Goal: Information Seeking & Learning: Learn about a topic

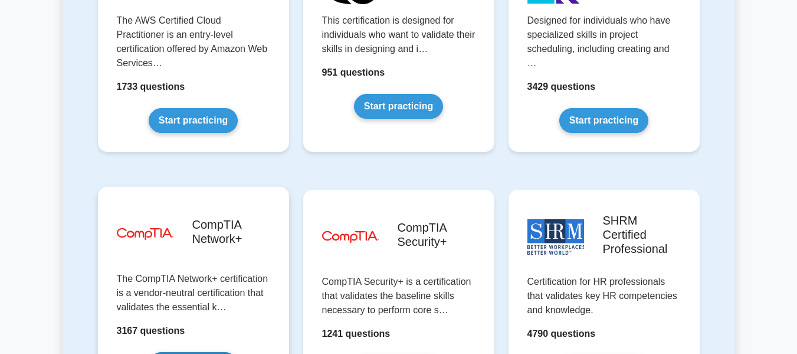
scroll to position [2184, 0]
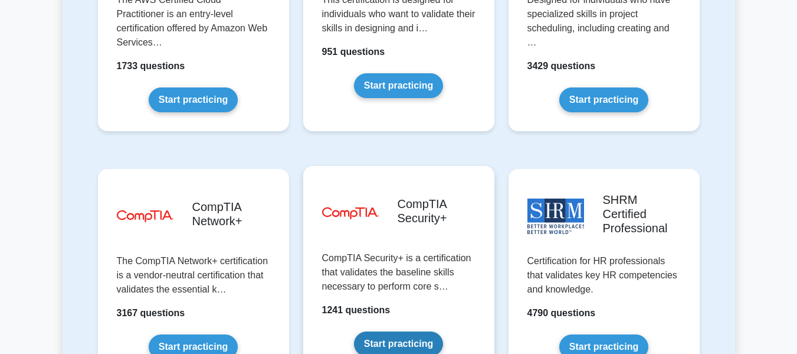
click at [428, 331] on link "Start practicing" at bounding box center [398, 343] width 89 height 25
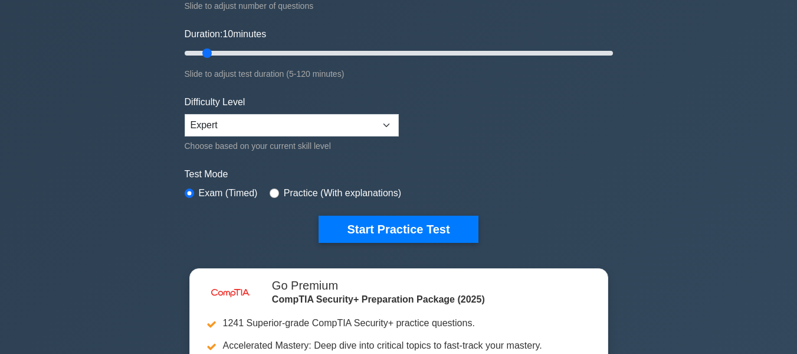
scroll to position [236, 0]
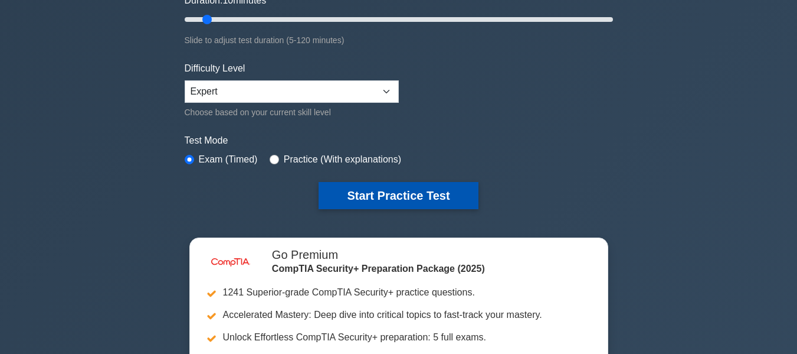
click at [348, 186] on button "Start Practice Test" at bounding box center [398, 195] width 159 height 27
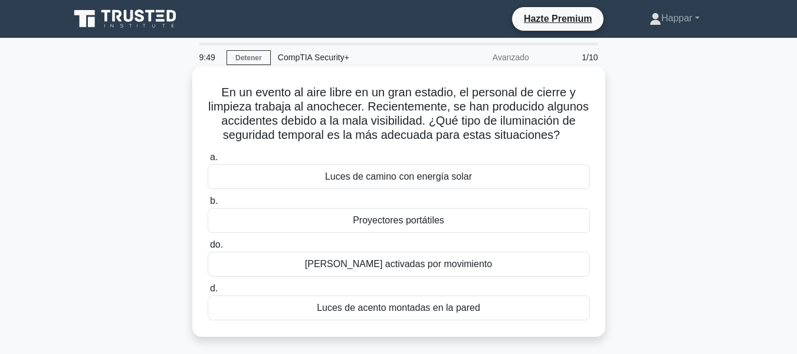
click at [457, 143] on h5 "En un evento al aire libre en un gran estadio, el personal de cierre y limpieza…" at bounding box center [399, 114] width 385 height 58
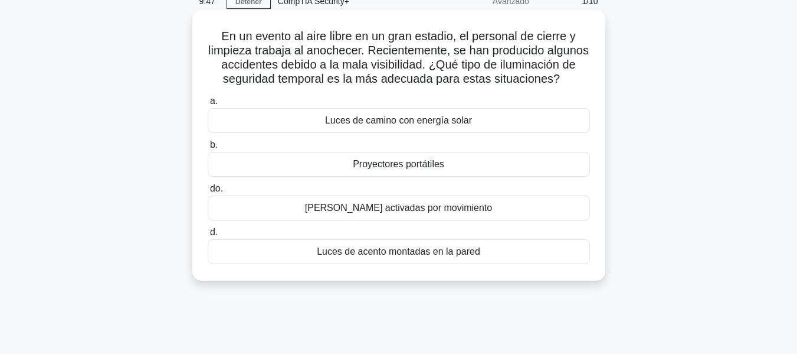
scroll to position [59, 0]
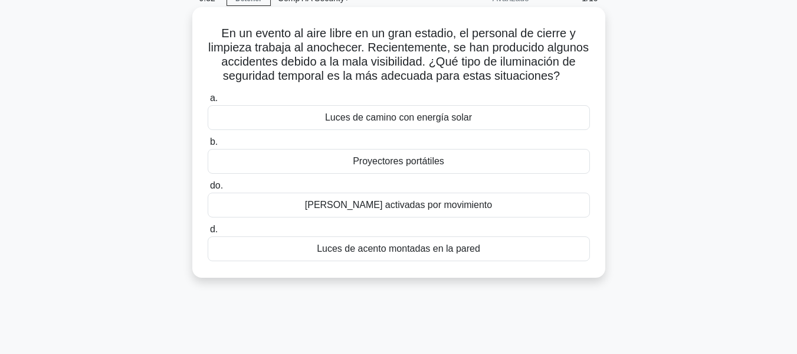
click at [456, 122] on font "Luces de camino con energía solar" at bounding box center [398, 117] width 147 height 10
click at [208, 102] on input "a. Luces de camino con energía solar" at bounding box center [208, 98] width 0 height 8
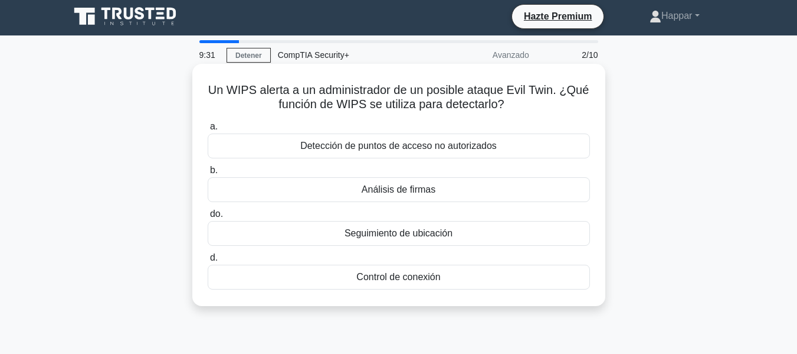
scroll to position [0, 0]
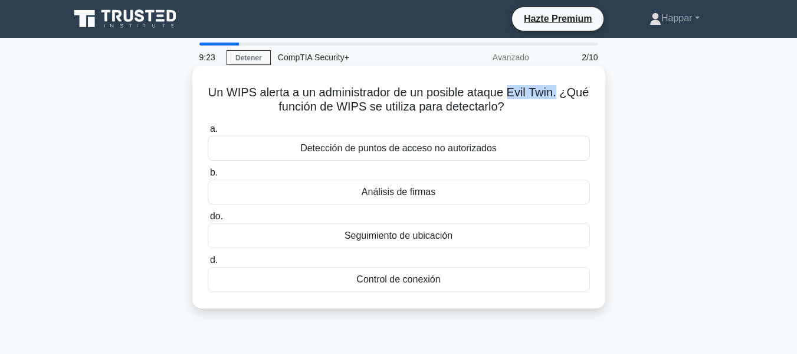
drag, startPoint x: 511, startPoint y: 90, endPoint x: 560, endPoint y: 91, distance: 49.0
click at [560, 91] on font "Un WIPS alerta a un administrador de un posible ataque Evil Twin. ¿Qué función …" at bounding box center [398, 99] width 381 height 27
click at [349, 151] on font "Detección de puntos de acceso no autorizados" at bounding box center [398, 148] width 197 height 10
click at [208, 133] on input "a. Detección de puntos de acceso no autorizados" at bounding box center [208, 129] width 0 height 8
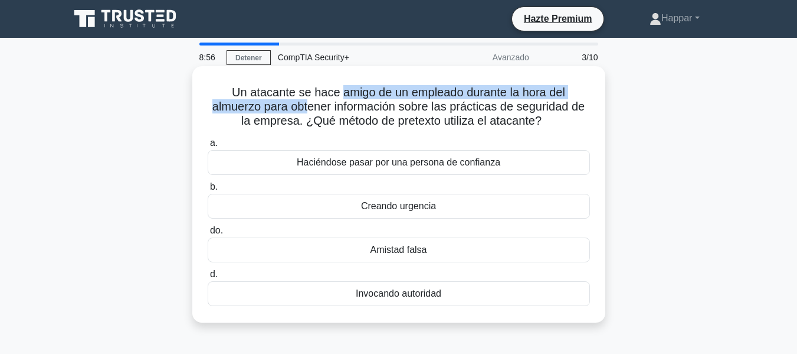
drag, startPoint x: 306, startPoint y: 103, endPoint x: 341, endPoint y: 97, distance: 35.3
click at [339, 96] on font "Un atacante se hace amigo de un empleado durante la hora del almuerzo para obte…" at bounding box center [398, 106] width 372 height 41
click at [343, 99] on font "Un atacante se hace amigo de un empleado durante la hora del almuerzo para obte…" at bounding box center [398, 106] width 372 height 41
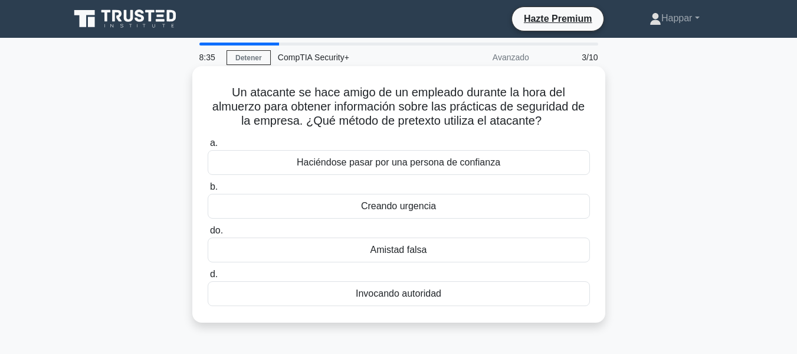
click at [449, 241] on div "Amistad falsa" at bounding box center [399, 249] width 382 height 25
click at [208, 234] on input "do. Amistad falsa" at bounding box center [208, 231] width 0 height 8
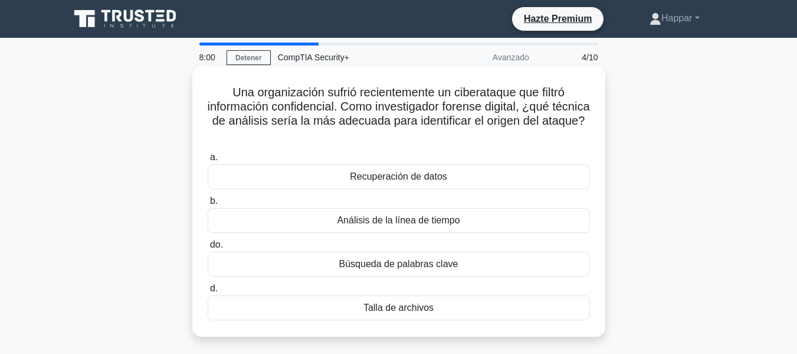
click at [371, 233] on div "Análisis de la línea de tiempo" at bounding box center [399, 220] width 382 height 25
click at [208, 205] on input "b. Análisis de la línea de tiempo" at bounding box center [208, 201] width 0 height 8
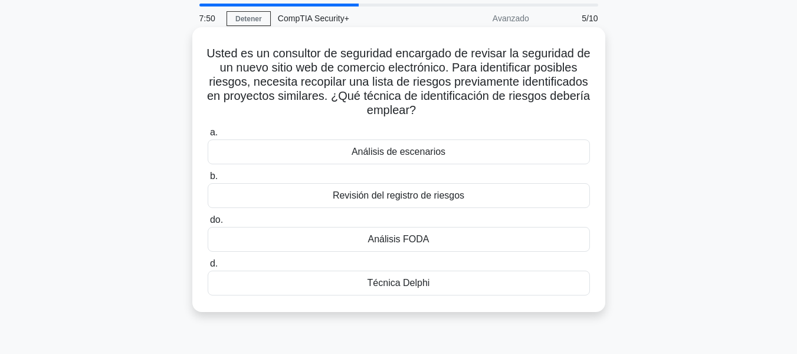
scroll to position [59, 0]
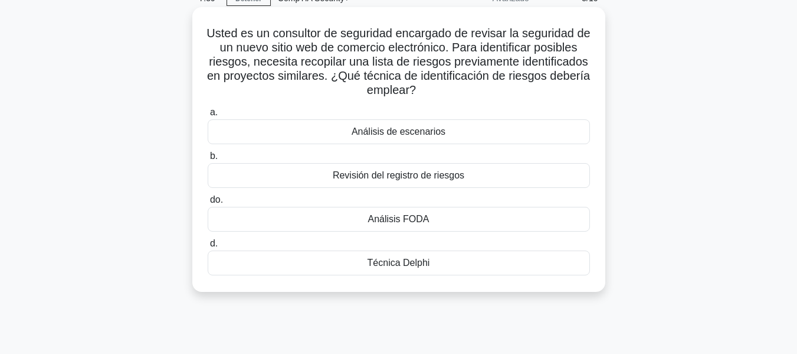
drag, startPoint x: 457, startPoint y: 210, endPoint x: 586, endPoint y: 166, distance: 136.4
click at [586, 166] on div "a. Análisis de escenarios b. Revisión del registro de riesgos do. d." at bounding box center [399, 190] width 397 height 175
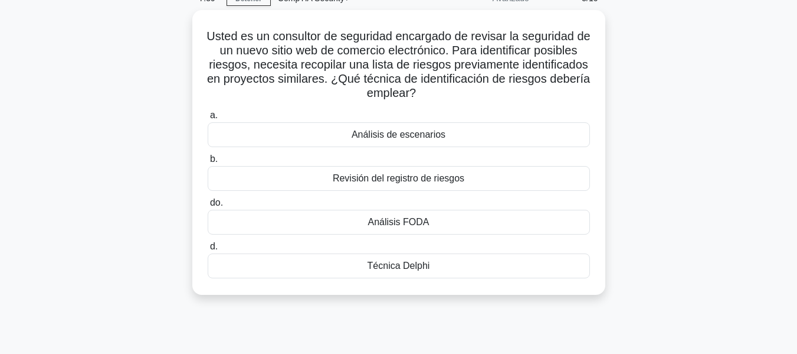
click at [662, 163] on div "Usted es un consultor de seguridad encargado de revisar la seguridad de un nuev…" at bounding box center [399, 159] width 673 height 299
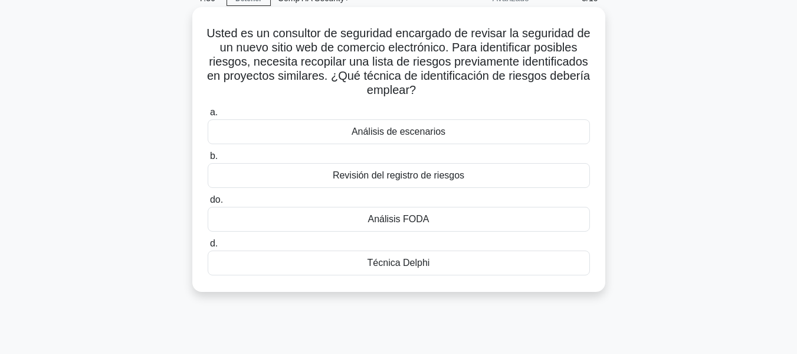
click at [460, 138] on div "Análisis de escenarios" at bounding box center [399, 131] width 382 height 25
click at [208, 116] on input "a. Análisis de escenarios" at bounding box center [208, 113] width 0 height 8
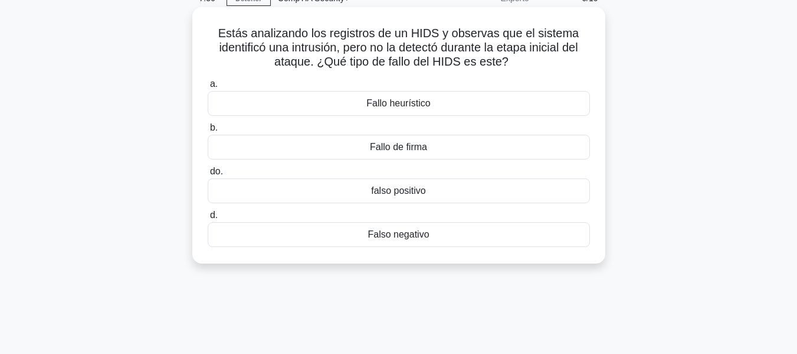
scroll to position [0, 0]
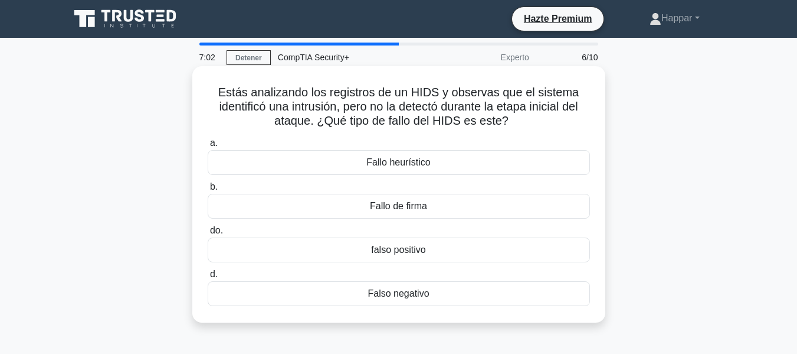
click at [445, 289] on div "Falso negativo" at bounding box center [399, 293] width 382 height 25
click at [208, 278] on input "d. Falso negativo" at bounding box center [208, 274] width 0 height 8
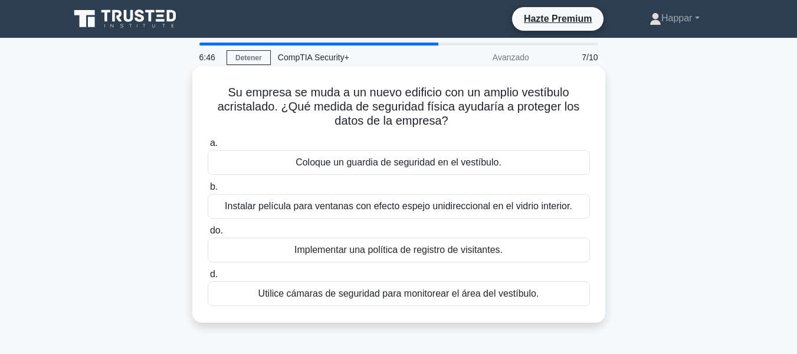
click at [477, 203] on font "Instalar película para ventanas con efecto espejo unidireccional en el vidrio i…" at bounding box center [399, 206] width 348 height 10
click at [208, 191] on input "b. Instalar película para ventanas con efecto espejo unidireccional en el vidri…" at bounding box center [208, 187] width 0 height 8
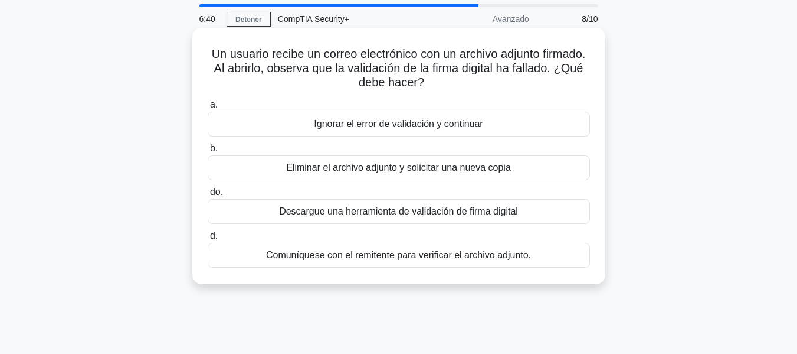
scroll to position [59, 0]
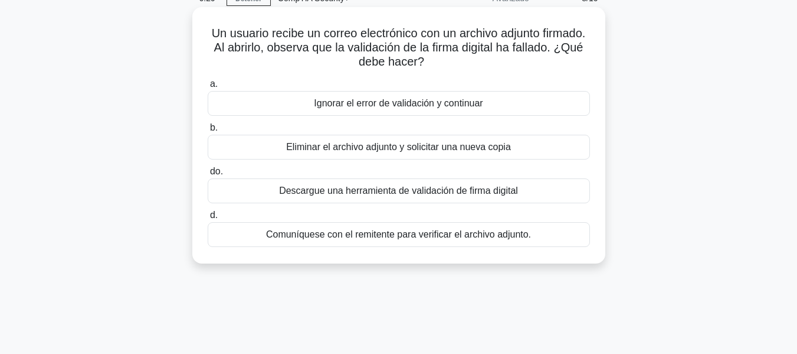
click at [390, 152] on font "Eliminar el archivo adjunto y solicitar una nueva copia" at bounding box center [398, 147] width 225 height 10
click at [208, 132] on input "b. Eliminar el archivo adjunto y solicitar una nueva copia" at bounding box center [208, 128] width 0 height 8
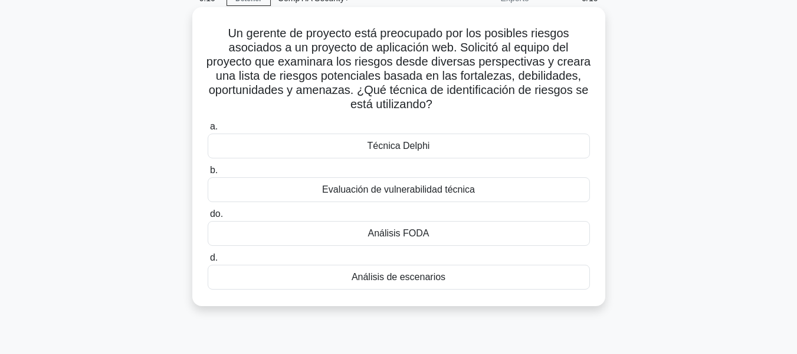
click at [365, 195] on font "Evaluación de vulnerabilidad técnica" at bounding box center [398, 189] width 153 height 14
click at [208, 174] on input "b. Evaluación de vulnerabilidad técnica" at bounding box center [208, 170] width 0 height 8
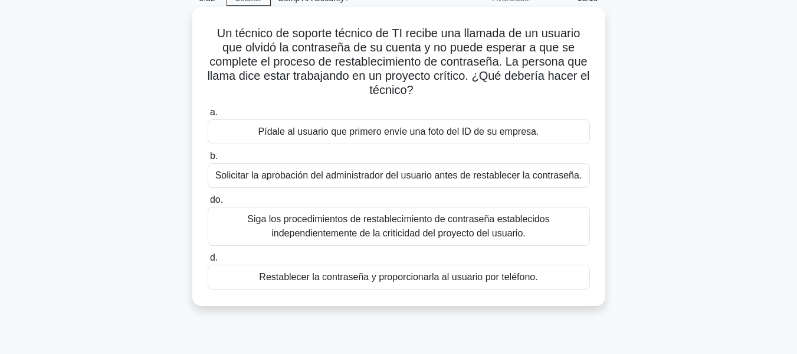
scroll to position [118, 0]
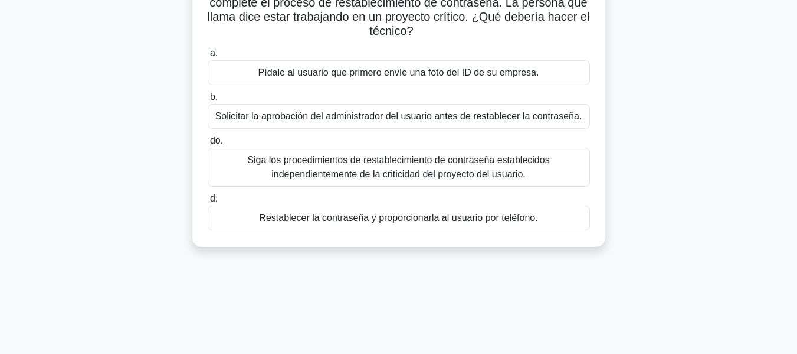
click at [314, 170] on font "Siga los procedimientos de restablecimiento de contraseña establecidos independ…" at bounding box center [398, 167] width 302 height 24
click at [208, 145] on input "do. Siga los procedimientos de restablecimiento de contraseña establecidos inde…" at bounding box center [208, 141] width 0 height 8
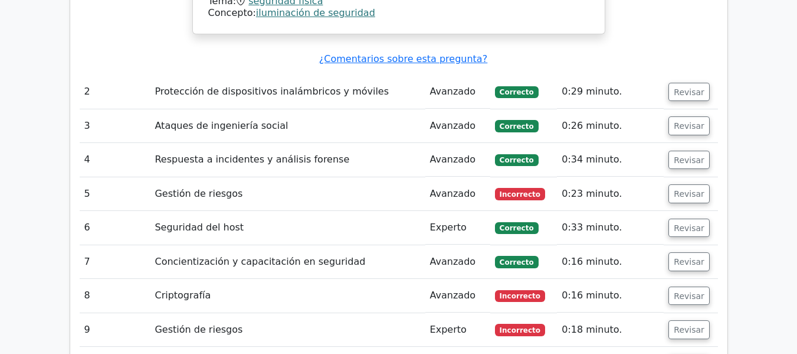
scroll to position [1446, 0]
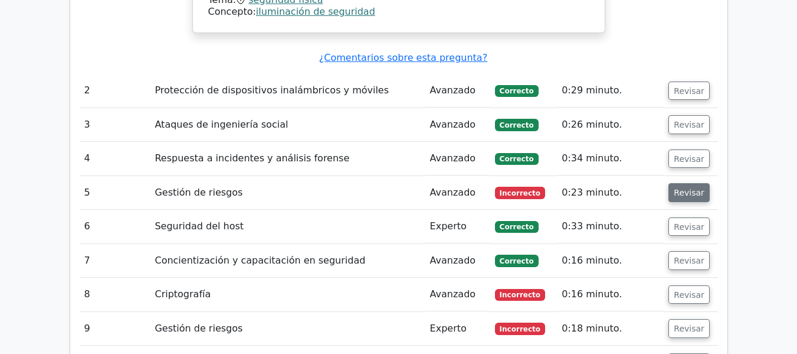
click at [692, 188] on font "Revisar" at bounding box center [689, 192] width 31 height 9
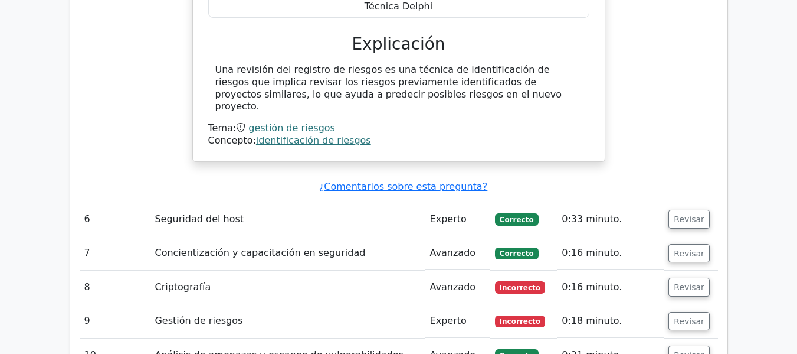
scroll to position [1919, 0]
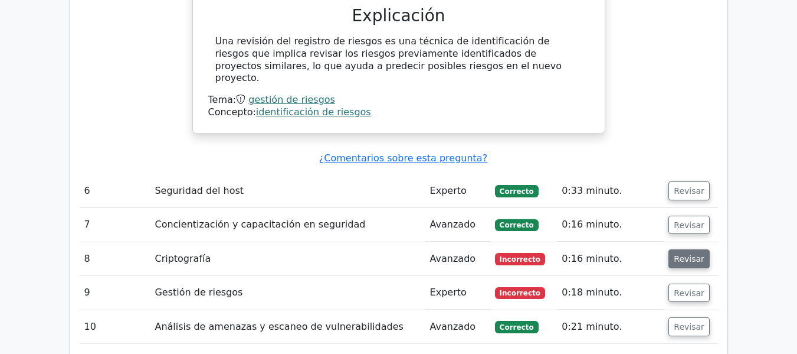
click at [677, 254] on font "Revisar" at bounding box center [689, 258] width 31 height 9
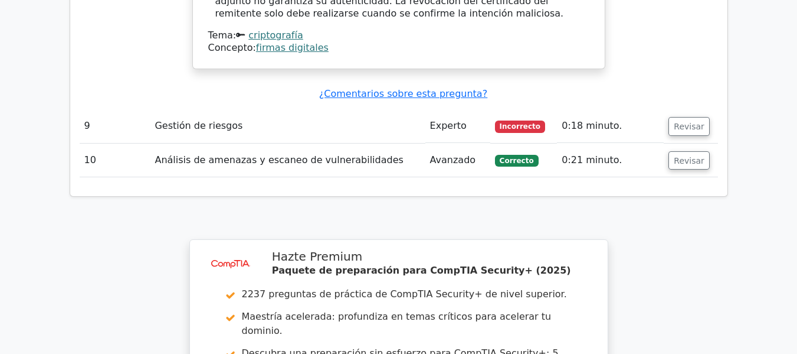
scroll to position [2509, 0]
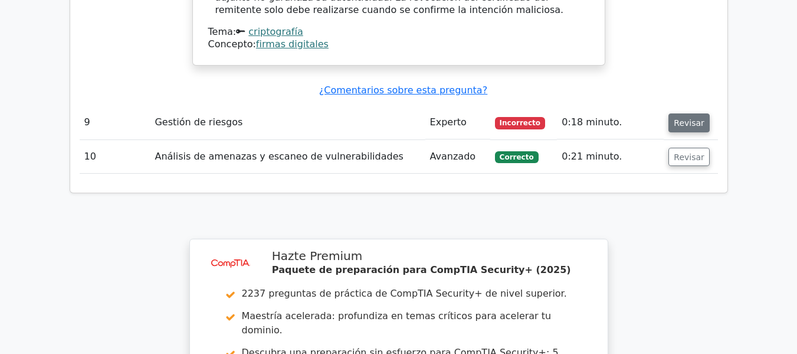
click at [669, 113] on button "Revisar" at bounding box center [689, 122] width 41 height 19
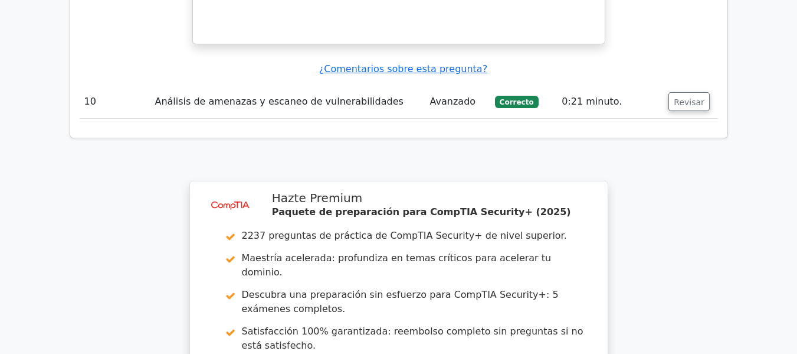
scroll to position [3382, 0]
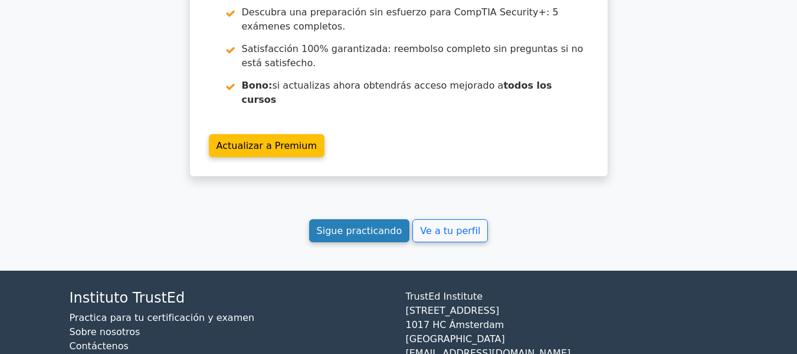
click at [372, 219] on link "Sigue practicando" at bounding box center [359, 230] width 101 height 23
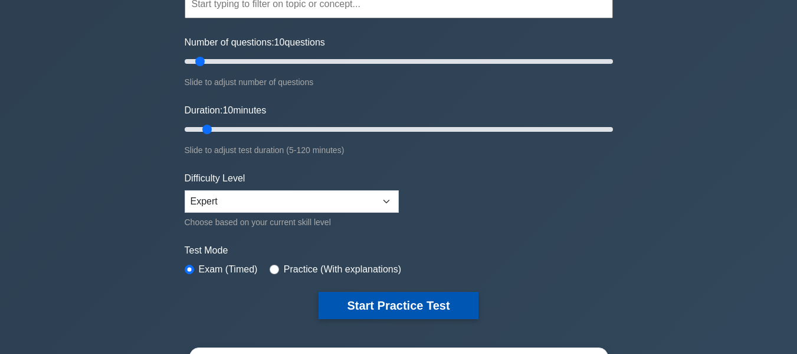
scroll to position [177, 0]
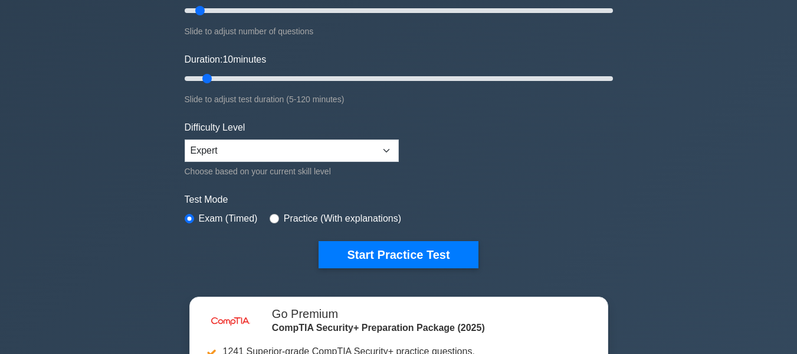
drag, startPoint x: 346, startPoint y: 234, endPoint x: 352, endPoint y: 233, distance: 6.2
click at [349, 233] on form "Topics Cryptography Identity and Access Management Risk Management Network Secu…" at bounding box center [399, 85] width 428 height 365
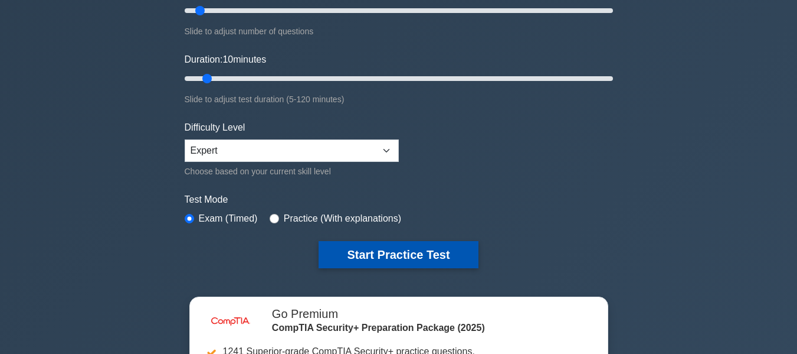
click at [365, 247] on button "Start Practice Test" at bounding box center [398, 254] width 159 height 27
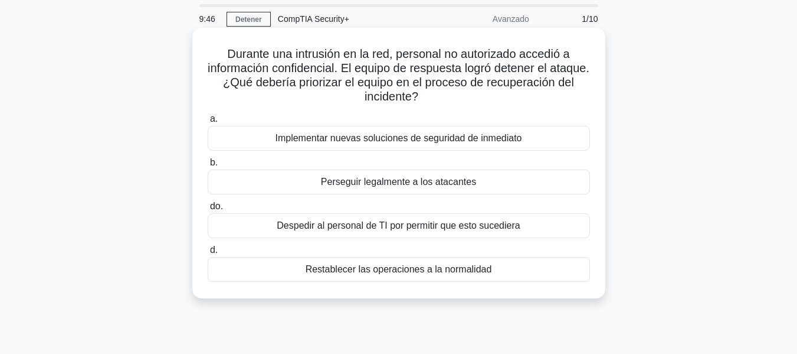
scroll to position [59, 0]
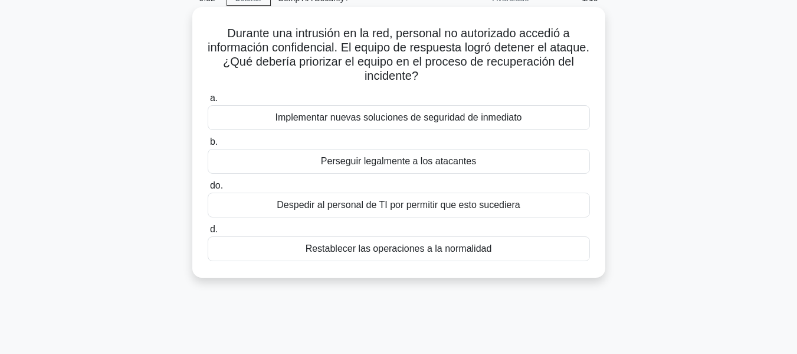
click at [450, 252] on font "Restablecer las operaciones a la normalidad" at bounding box center [399, 248] width 186 height 10
click at [208, 233] on input "d. Restablecer las operaciones a la normalidad" at bounding box center [208, 229] width 0 height 8
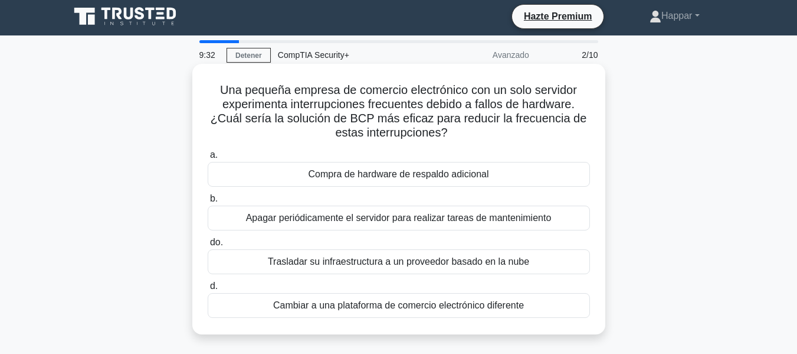
scroll to position [0, 0]
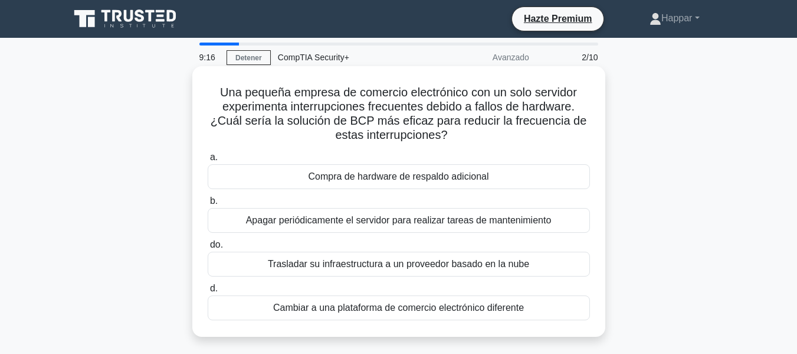
click at [348, 181] on font "Compra de hardware de respaldo adicional" at bounding box center [399, 176] width 181 height 10
click at [208, 161] on input "a. Compra de hardware de respaldo adicional" at bounding box center [208, 157] width 0 height 8
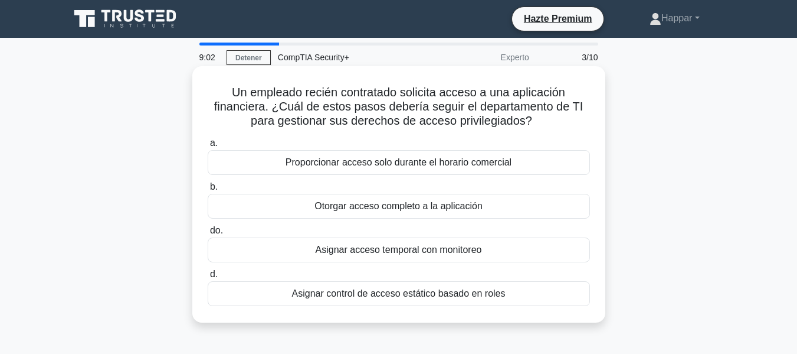
click at [476, 296] on font "Asignar control de acceso estático basado en roles" at bounding box center [399, 293] width 214 height 10
click at [208, 278] on input "d. Asignar control de acceso estático basado en roles" at bounding box center [208, 274] width 0 height 8
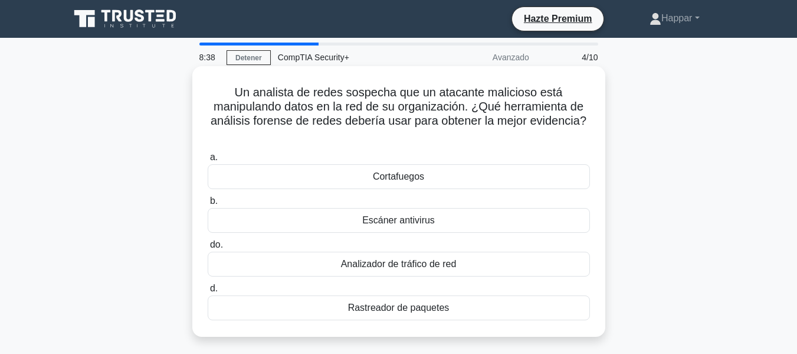
click at [459, 258] on div "Analizador de tráfico de red" at bounding box center [399, 263] width 382 height 25
click at [208, 248] on input "do. Analizador de tráfico de red" at bounding box center [208, 245] width 0 height 8
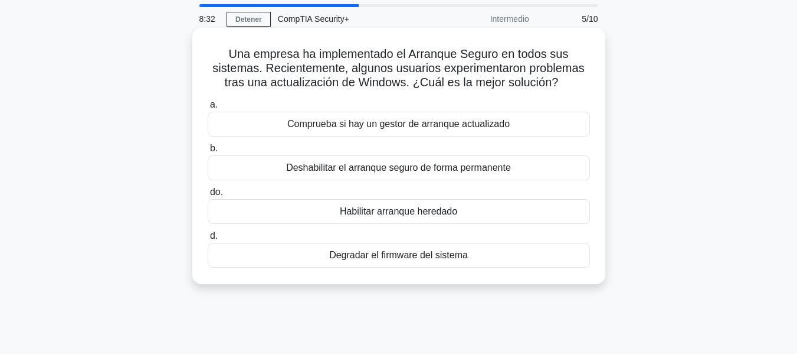
scroll to position [59, 0]
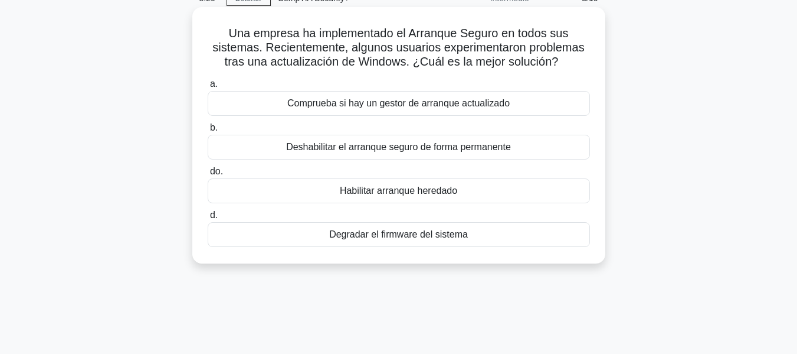
click at [521, 103] on div "Comprueba si hay un gestor de arranque actualizado" at bounding box center [399, 103] width 382 height 25
click at [208, 88] on input "a. Comprueba si hay un gestor de arranque actualizado" at bounding box center [208, 84] width 0 height 8
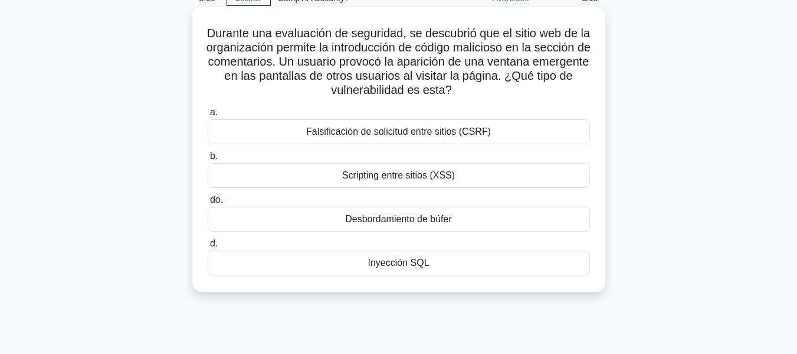
click at [413, 265] on font "Inyección SQL" at bounding box center [398, 262] width 61 height 10
click at [208, 247] on input "d. Inyección SQL" at bounding box center [208, 244] width 0 height 8
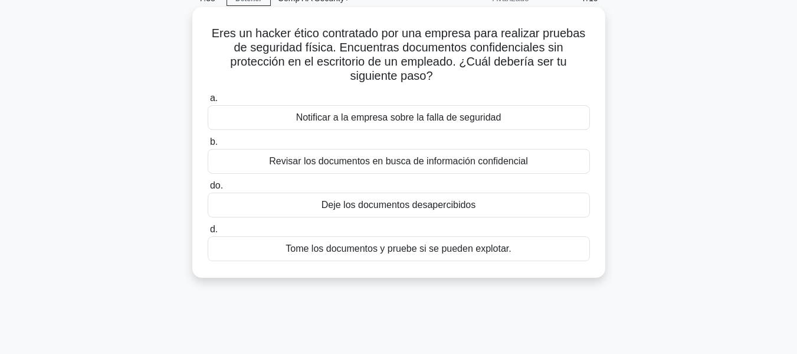
drag, startPoint x: 455, startPoint y: 123, endPoint x: 456, endPoint y: 133, distance: 9.5
click at [456, 133] on div "a. Notificar a la empresa sobre la falla de seguridad b. Revisar los documentos…" at bounding box center [399, 176] width 397 height 175
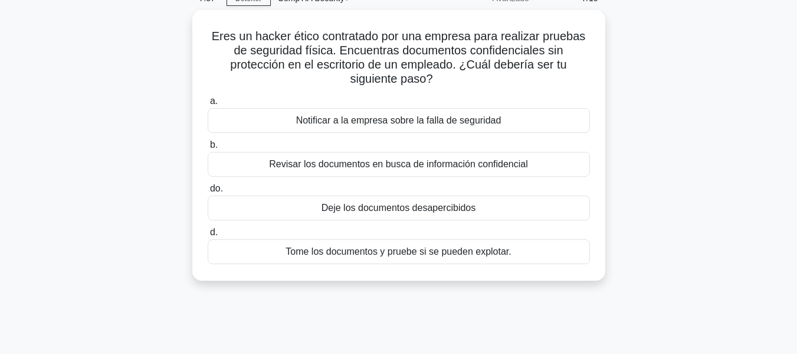
click at [623, 138] on div "Eres un hacker ético contratado por una empresa para realizar pruebas de seguri…" at bounding box center [399, 152] width 673 height 284
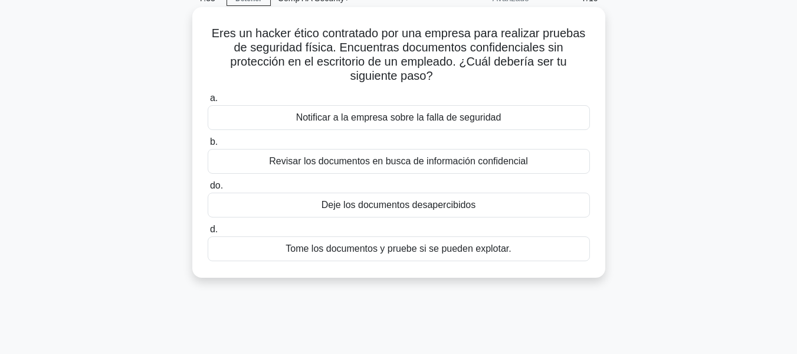
click at [499, 117] on font "Notificar a la empresa sobre la falla de seguridad" at bounding box center [398, 117] width 205 height 10
click at [208, 102] on input "a. Notificar a la empresa sobre la falla de seguridad" at bounding box center [208, 98] width 0 height 8
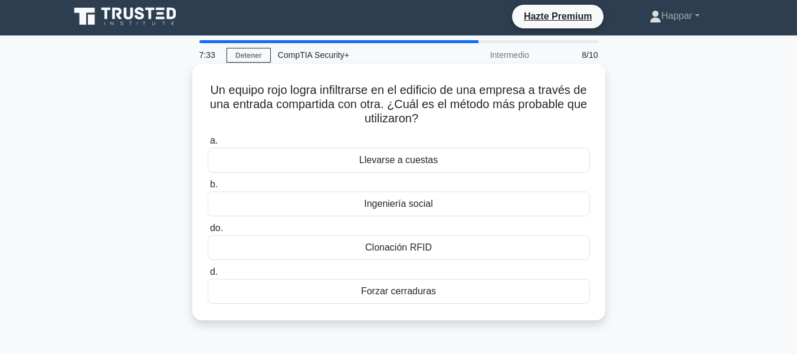
scroll to position [0, 0]
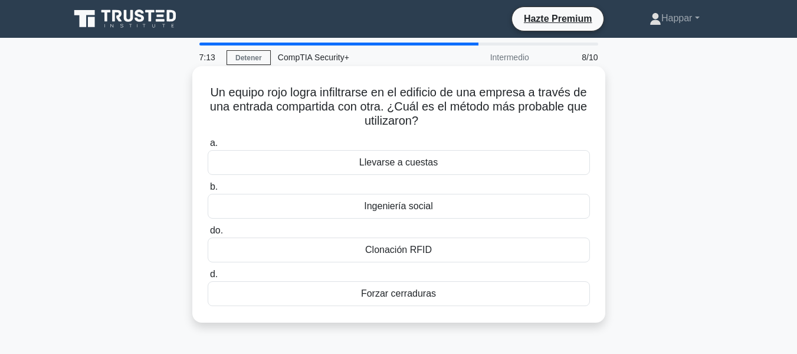
click at [447, 207] on div "Ingeniería social" at bounding box center [399, 206] width 382 height 25
click at [208, 191] on input "b. Ingeniería social" at bounding box center [208, 187] width 0 height 8
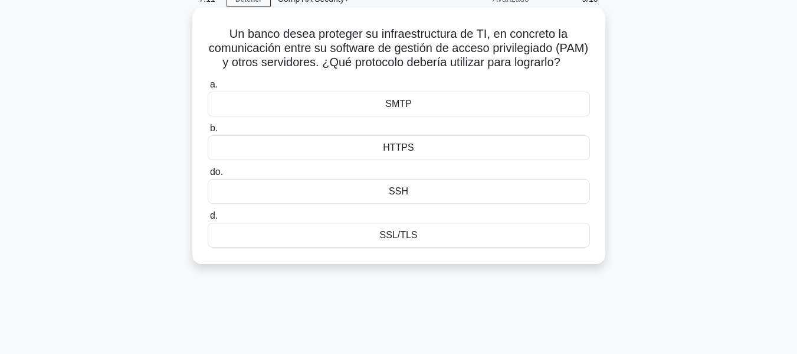
scroll to position [59, 0]
click at [432, 203] on div "SSH" at bounding box center [399, 190] width 382 height 25
click at [208, 175] on input "do. SSH" at bounding box center [208, 172] width 0 height 8
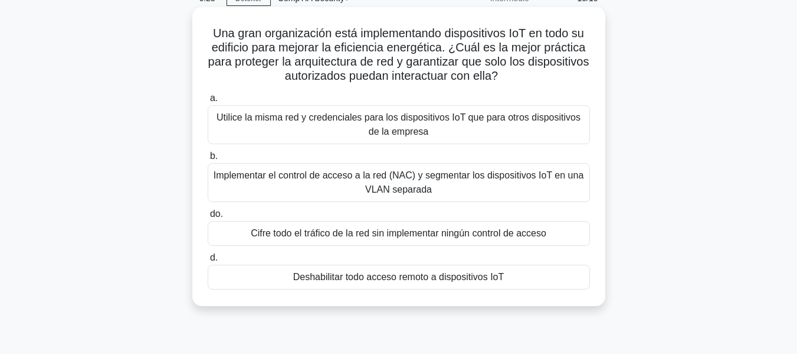
click at [418, 182] on font "Implementar el control de acceso a la red (NAC) y segmentar los dispositivos Io…" at bounding box center [399, 182] width 371 height 24
click at [208, 160] on input "b. Implementar el control de acceso a la red (NAC) y segmentar los dispositivos…" at bounding box center [208, 156] width 0 height 8
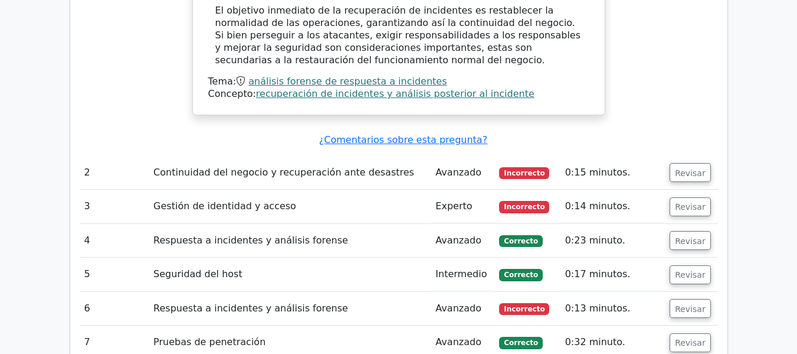
scroll to position [1269, 0]
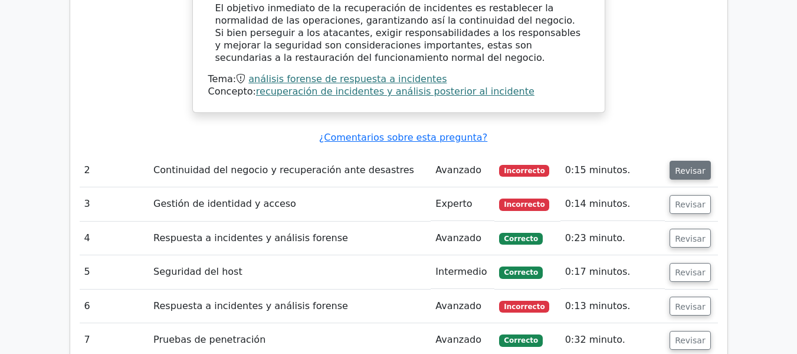
click at [692, 165] on font "Revisar" at bounding box center [690, 169] width 31 height 9
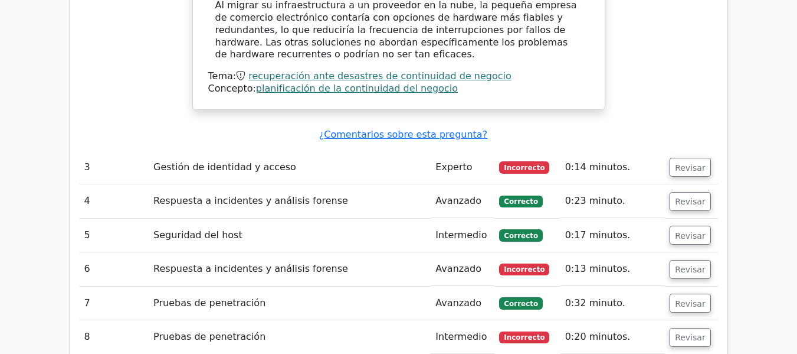
scroll to position [1742, 0]
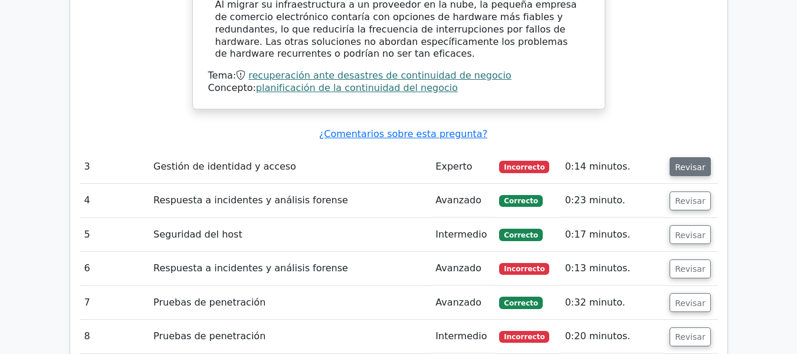
click at [697, 162] on font "Revisar" at bounding box center [690, 166] width 31 height 9
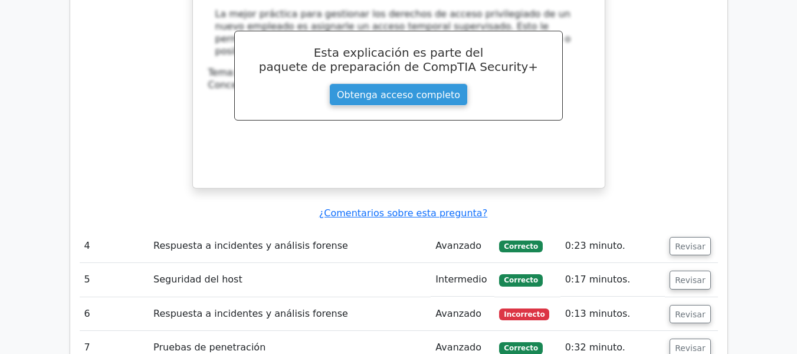
scroll to position [2214, 0]
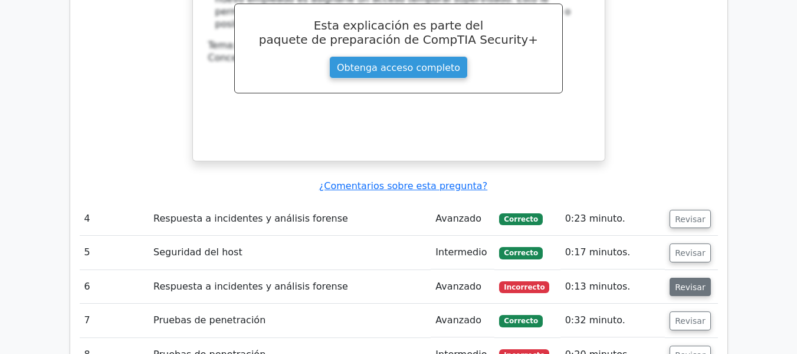
click at [688, 282] on font "Revisar" at bounding box center [690, 286] width 31 height 9
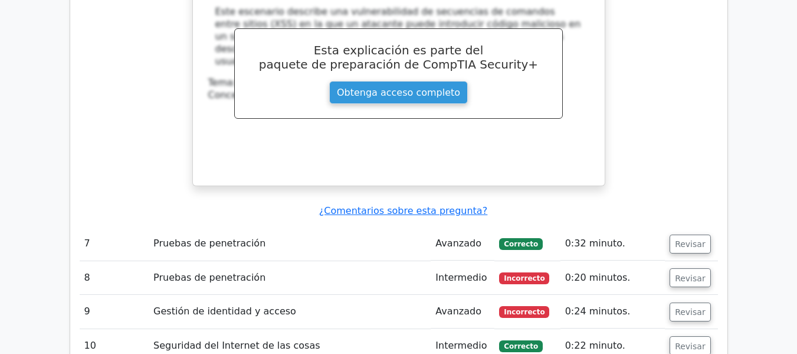
scroll to position [2863, 0]
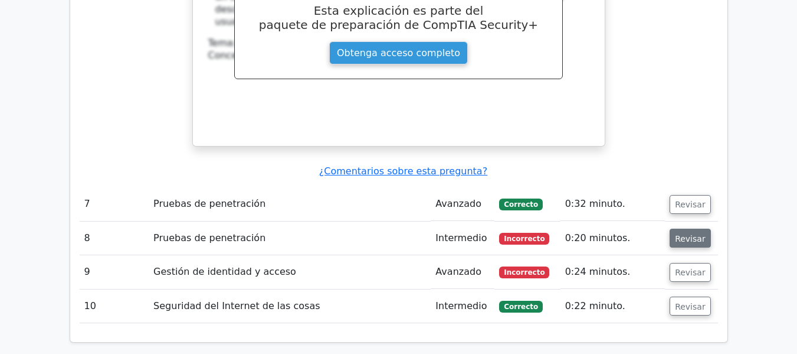
click at [681, 233] on font "Revisar" at bounding box center [690, 237] width 31 height 9
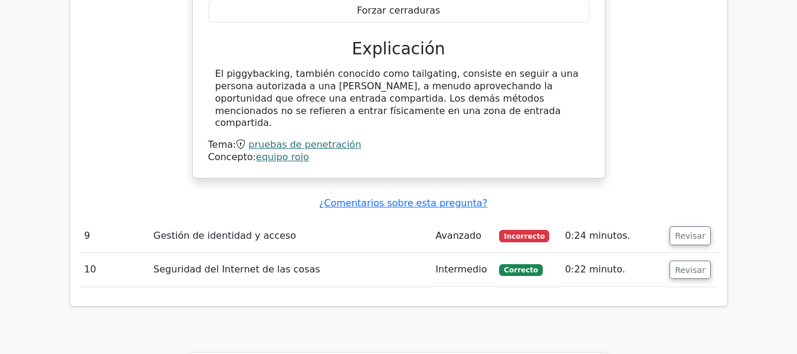
scroll to position [3335, 0]
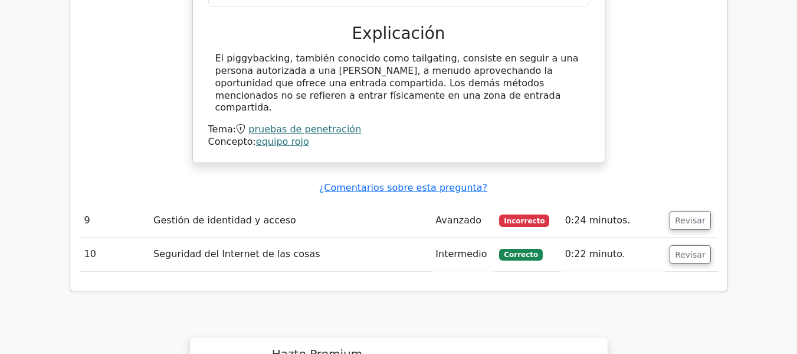
click at [713, 204] on td "Revisar" at bounding box center [691, 221] width 53 height 34
click at [709, 204] on td "Revisar" at bounding box center [691, 221] width 53 height 34
click at [698, 211] on button "Revisar" at bounding box center [690, 220] width 41 height 19
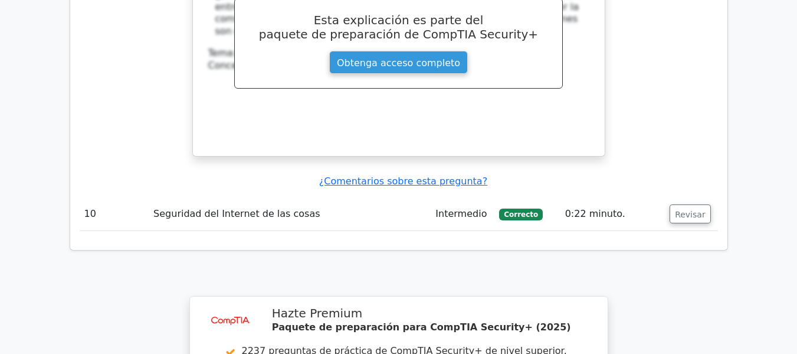
scroll to position [3984, 0]
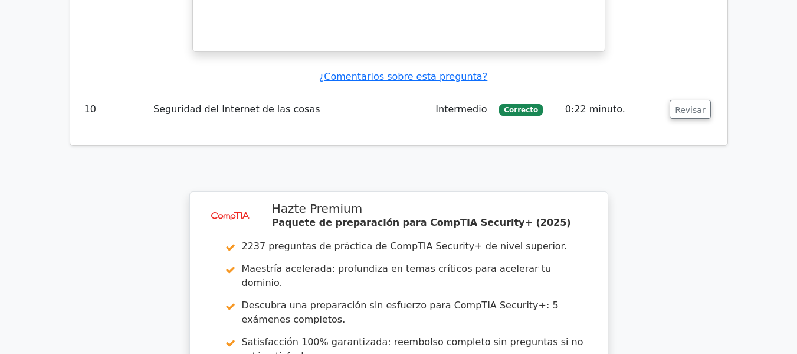
click at [695, 93] on td "Revisar" at bounding box center [691, 110] width 53 height 34
click at [692, 100] on button "Revisar" at bounding box center [690, 109] width 41 height 19
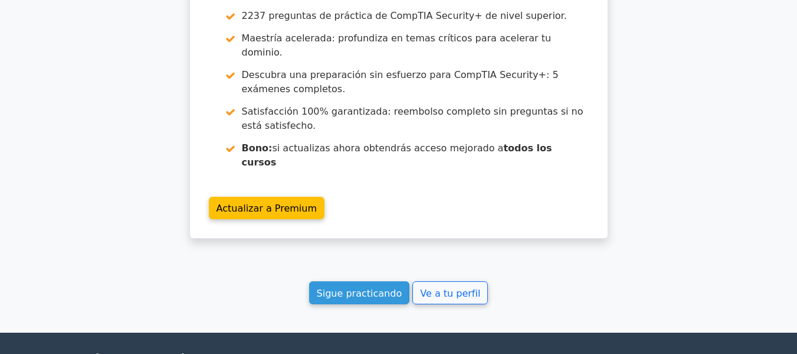
scroll to position [4778, 0]
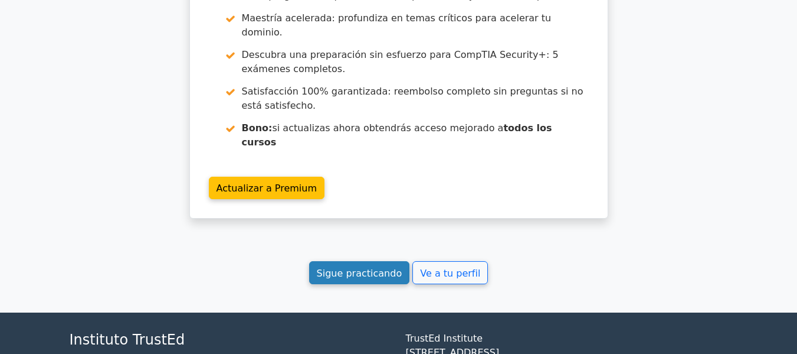
click at [345, 267] on font "Sigue practicando" at bounding box center [360, 272] width 86 height 11
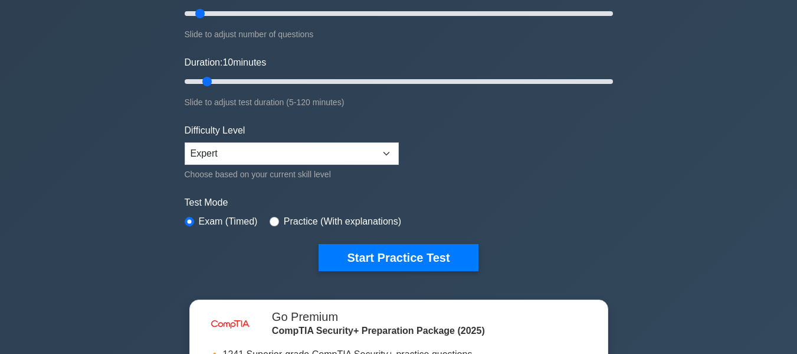
scroll to position [177, 0]
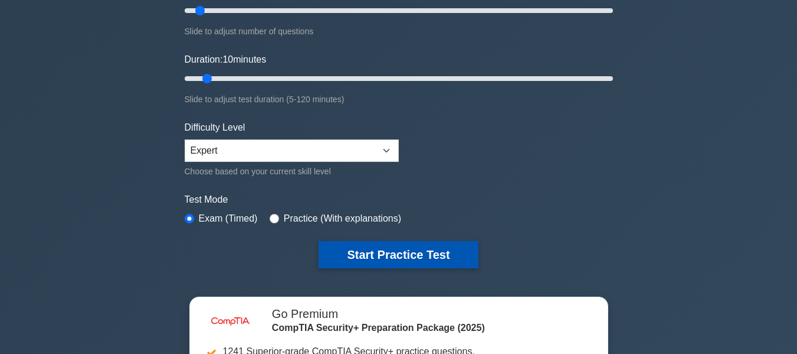
click at [378, 264] on button "Start Practice Test" at bounding box center [398, 254] width 159 height 27
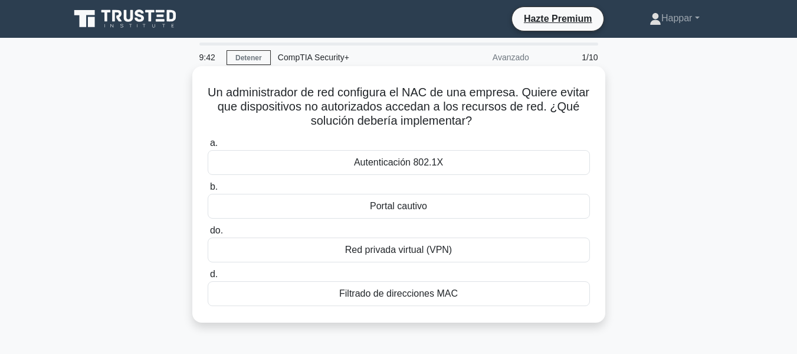
click at [410, 291] on font "Filtrado de direcciones MAC" at bounding box center [398, 293] width 119 height 10
click at [208, 278] on input "d. Filtrado de direcciones MAC" at bounding box center [208, 274] width 0 height 8
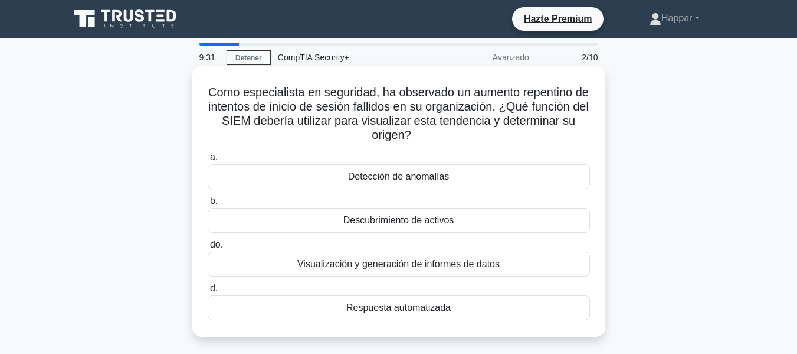
click at [397, 171] on font "Detección de anomalías" at bounding box center [399, 176] width 102 height 10
click at [208, 161] on input "a. Detección de anomalías" at bounding box center [208, 157] width 0 height 8
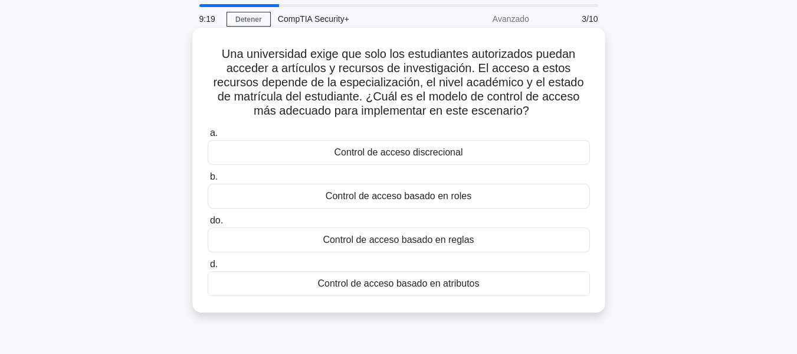
scroll to position [59, 0]
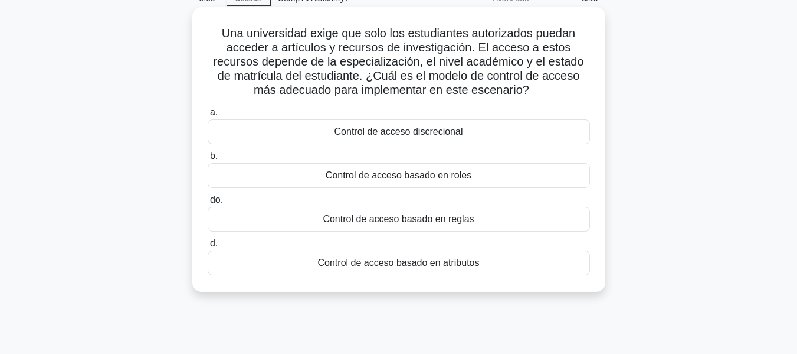
click at [470, 270] on font "Control de acceso basado en atributos" at bounding box center [399, 263] width 162 height 14
click at [208, 247] on input "d. Control de acceso basado en atributos" at bounding box center [208, 244] width 0 height 8
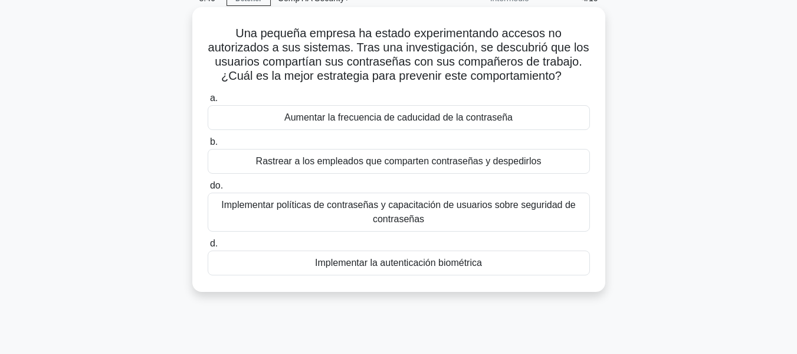
click at [466, 260] on font "Implementar la autenticación biométrica" at bounding box center [398, 262] width 167 height 10
click at [208, 247] on input "d. Implementar la autenticación biométrica" at bounding box center [208, 244] width 0 height 8
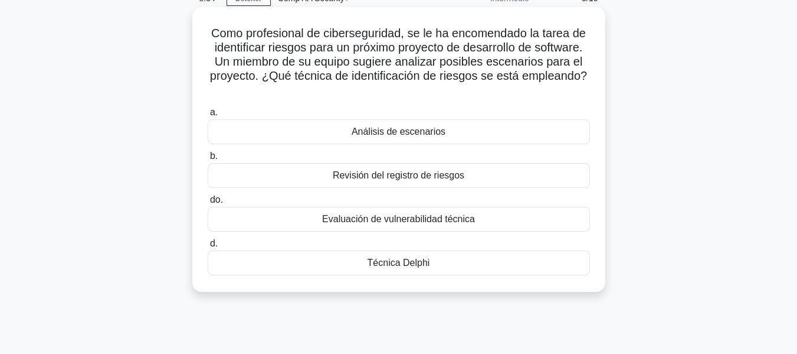
click at [486, 169] on div "Revisión del registro de riesgos" at bounding box center [399, 175] width 382 height 25
click at [208, 160] on input "b. Revisión del registro de riesgos" at bounding box center [208, 156] width 0 height 8
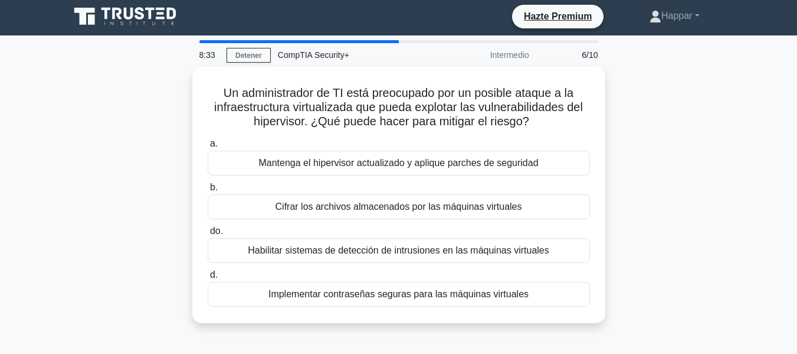
scroll to position [0, 0]
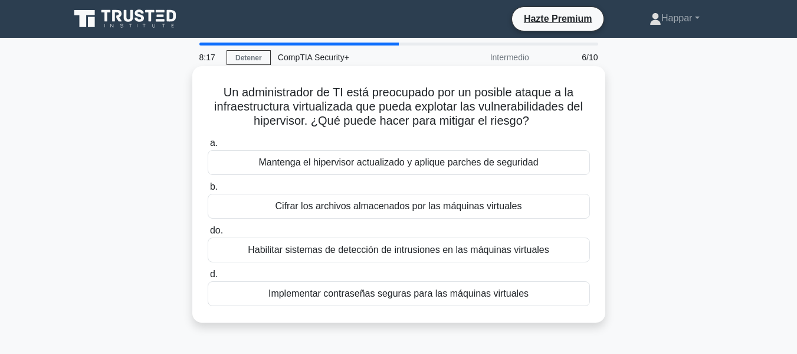
click at [420, 165] on font "Mantenga el hipervisor actualizado y aplique parches de seguridad" at bounding box center [398, 162] width 280 height 10
click at [208, 147] on input "a. Mantenga el hipervisor actualizado y aplique parches de seguridad" at bounding box center [208, 143] width 0 height 8
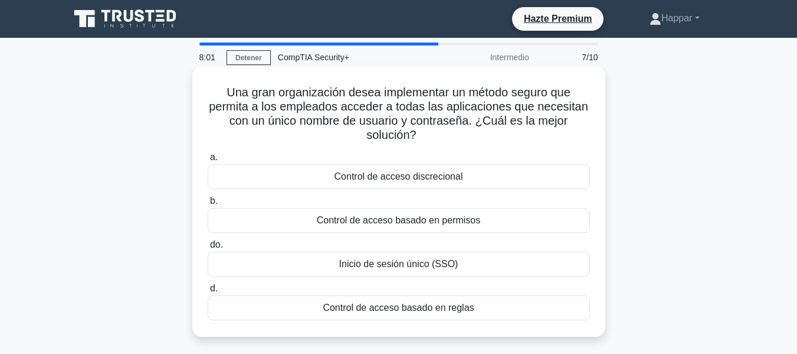
click at [440, 218] on font "Control de acceso basado en permisos" at bounding box center [399, 220] width 164 height 10
click at [208, 205] on input "b. Control de acceso basado en permisos" at bounding box center [208, 201] width 0 height 8
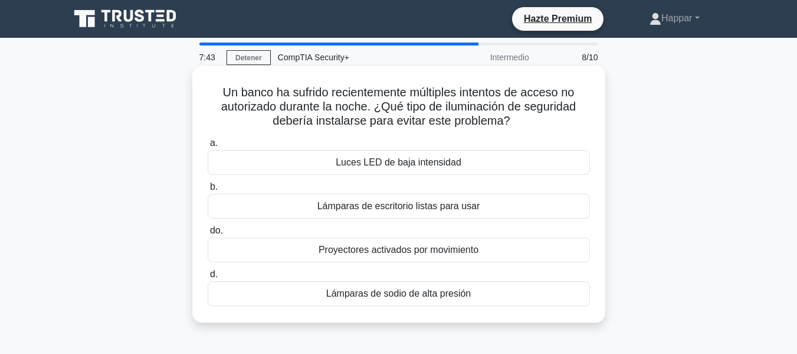
click at [480, 248] on div "Proyectores activados por movimiento" at bounding box center [399, 249] width 382 height 25
click at [208, 234] on input "do. Proyectores activados por movimiento" at bounding box center [208, 231] width 0 height 8
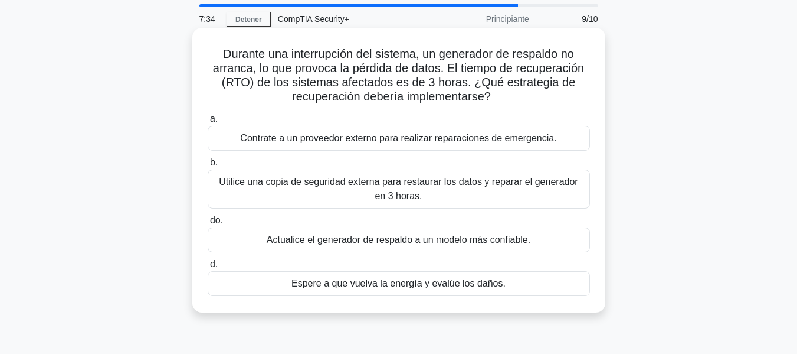
scroll to position [59, 0]
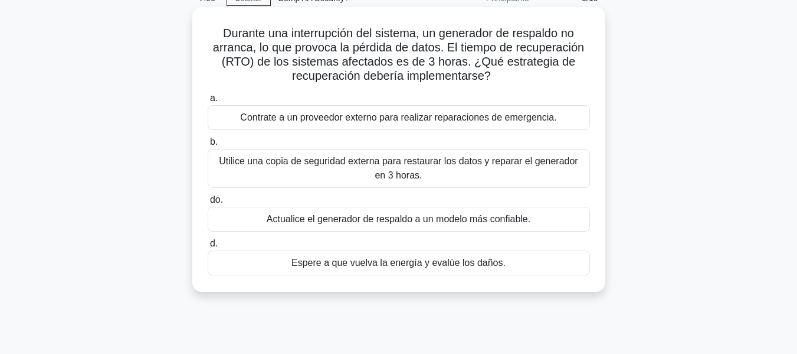
click at [461, 186] on div "Utilice una copia de seguridad externa para restaurar los datos y reparar el ge…" at bounding box center [399, 168] width 382 height 39
click at [208, 146] on input "b. Utilice una copia de seguridad externa para restaurar los datos y reparar el…" at bounding box center [208, 142] width 0 height 8
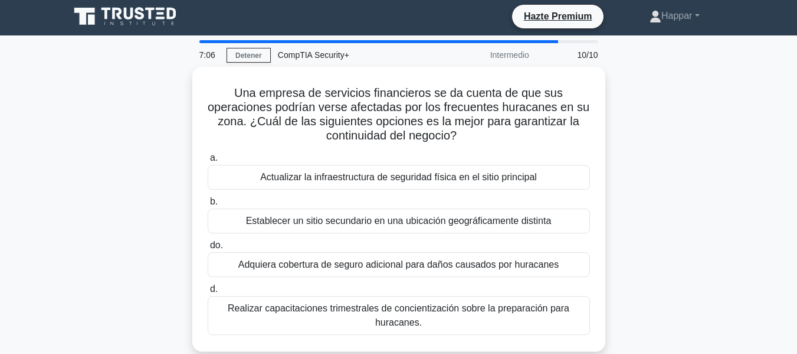
scroll to position [0, 0]
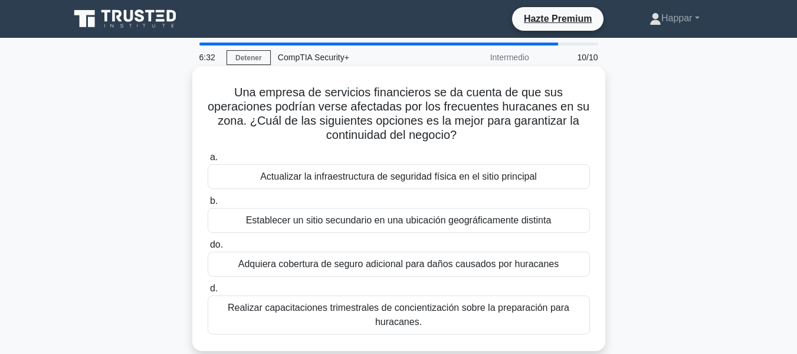
click at [424, 224] on font "Establecer un sitio secundario en una ubicación geográficamente distinta" at bounding box center [399, 220] width 306 height 10
click at [208, 205] on input "b. Establecer un sitio secundario en una ubicación geográficamente distinta" at bounding box center [208, 201] width 0 height 8
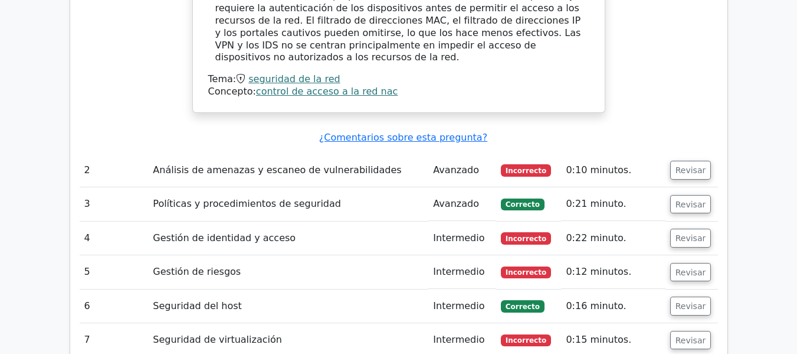
scroll to position [1387, 0]
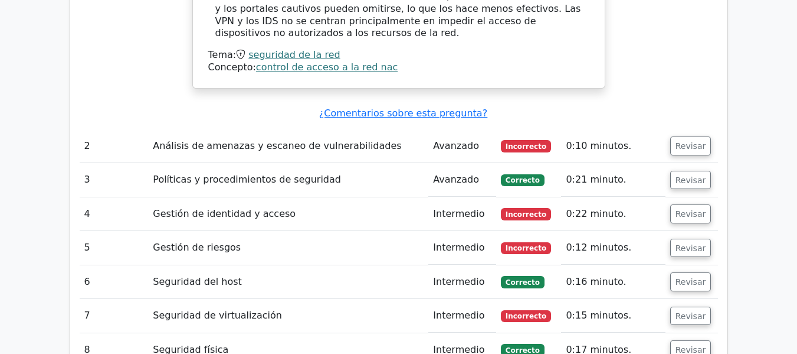
click at [685, 129] on td "Revisar" at bounding box center [692, 146] width 53 height 34
click at [684, 141] on font "Revisar" at bounding box center [691, 145] width 31 height 9
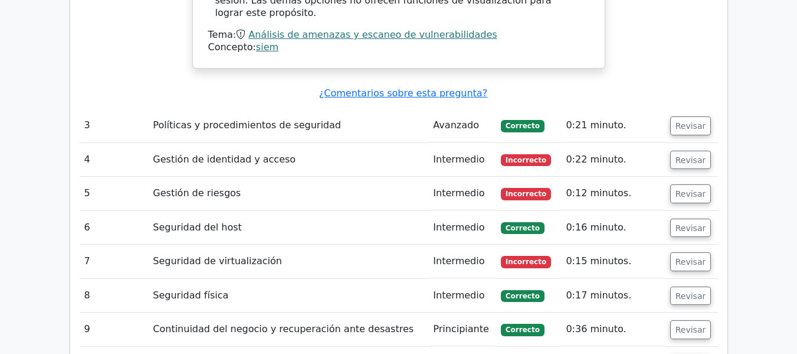
scroll to position [1860, 0]
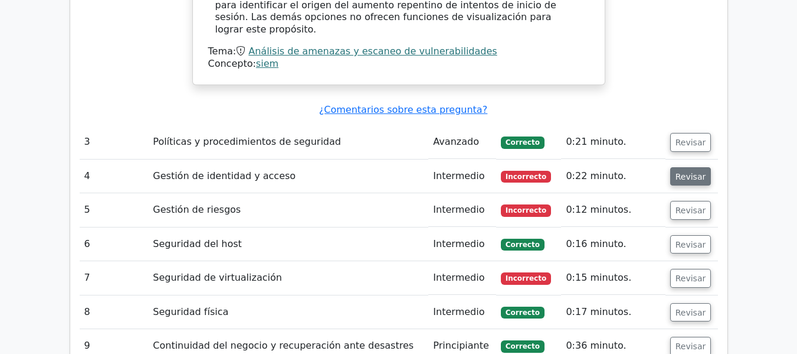
click at [676, 171] on font "Revisar" at bounding box center [691, 175] width 31 height 9
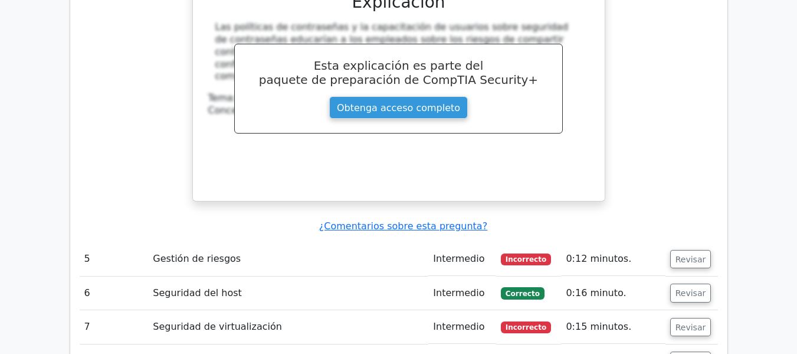
scroll to position [2450, 0]
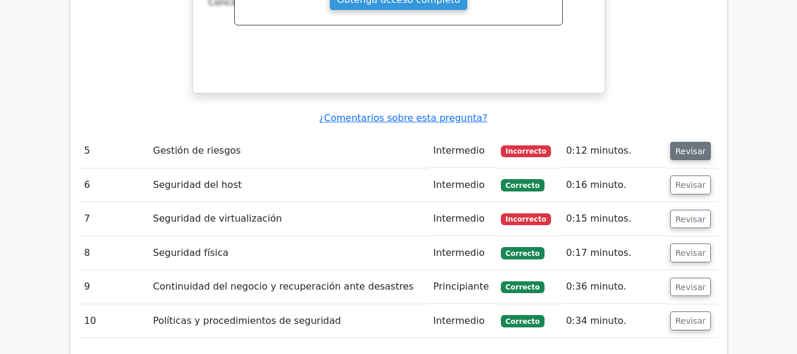
click at [699, 142] on button "Revisar" at bounding box center [690, 151] width 41 height 19
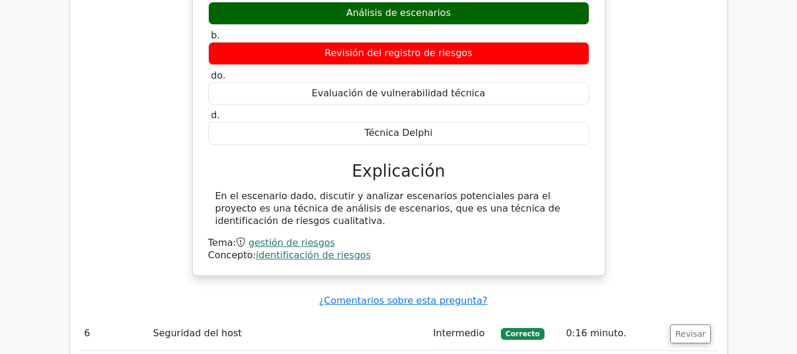
scroll to position [2745, 0]
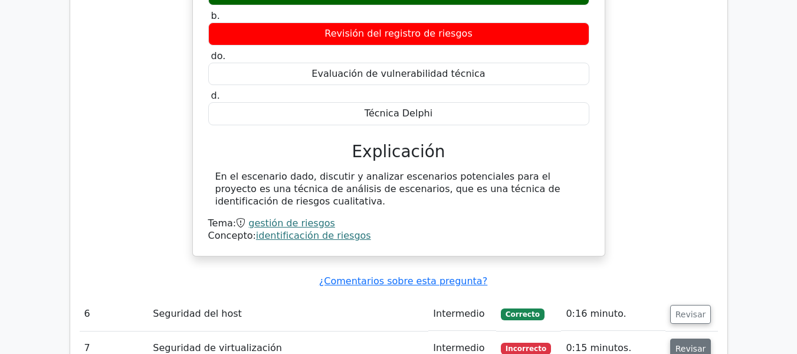
click at [703, 338] on button "Revisar" at bounding box center [690, 347] width 41 height 19
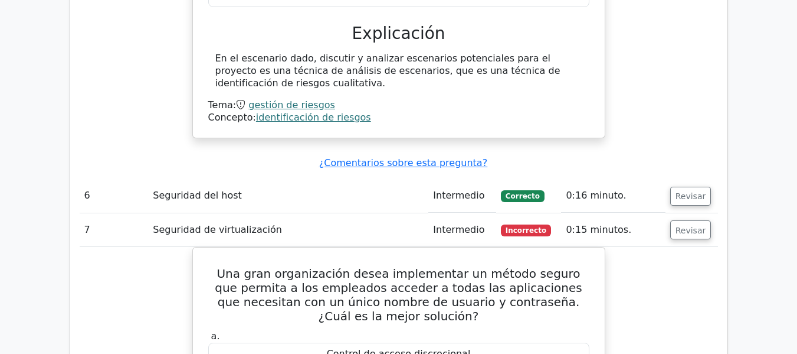
scroll to position [2922, 0]
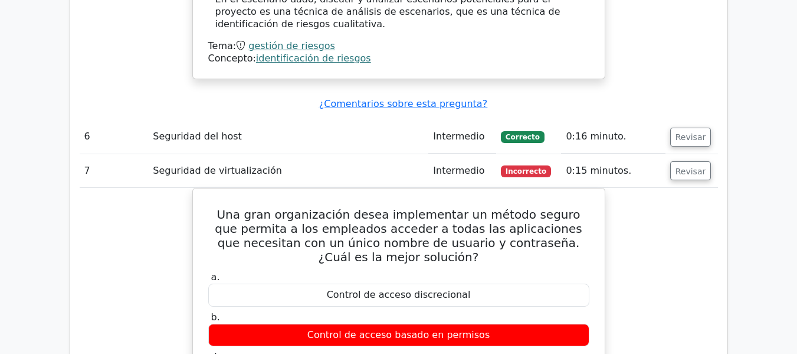
drag, startPoint x: 616, startPoint y: 152, endPoint x: 657, endPoint y: 186, distance: 53.6
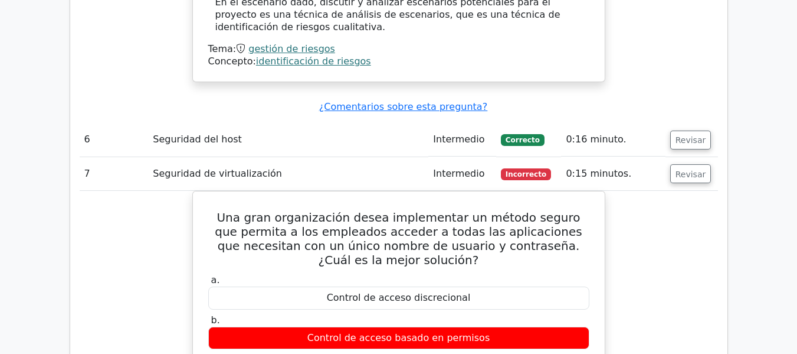
drag, startPoint x: 657, startPoint y: 186, endPoint x: 751, endPoint y: 213, distance: 97.5
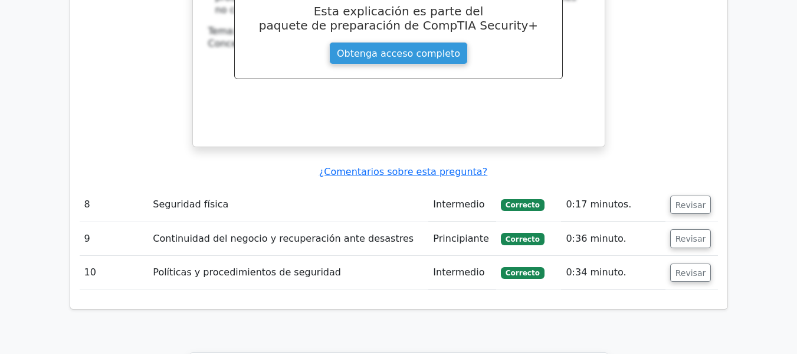
scroll to position [3453, 0]
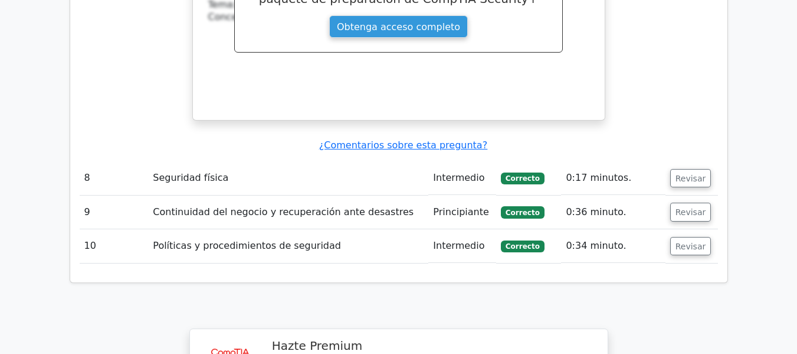
click at [707, 229] on td "Revisar" at bounding box center [692, 246] width 53 height 34
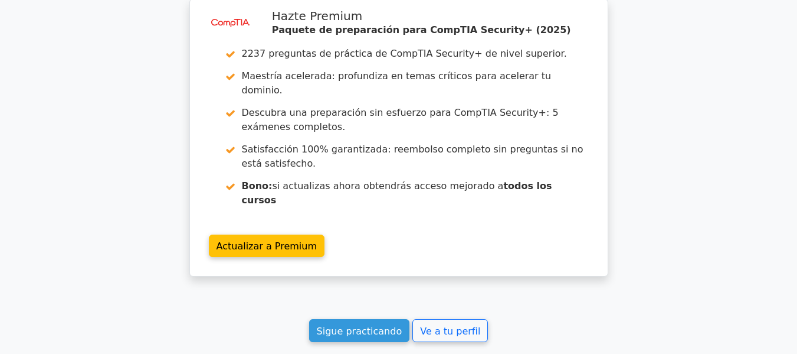
scroll to position [3807, 0]
